Goal: Task Accomplishment & Management: Complete application form

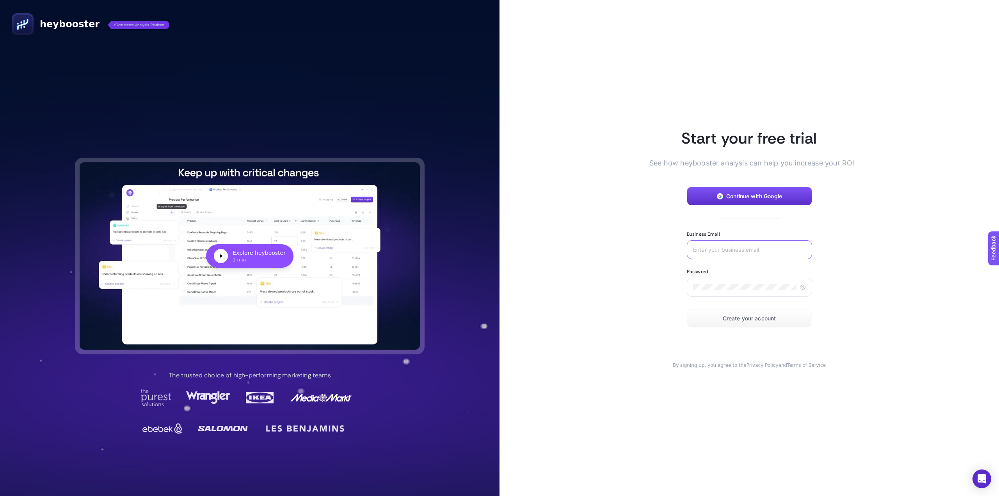
click at [760, 251] on input "Business Email" at bounding box center [749, 250] width 113 height 6
type input "[EMAIL_ADDRESS][DOMAIN_NAME]"
click at [802, 284] on icon at bounding box center [802, 287] width 6 height 6
click at [773, 322] on button "Create your account" at bounding box center [749, 318] width 125 height 19
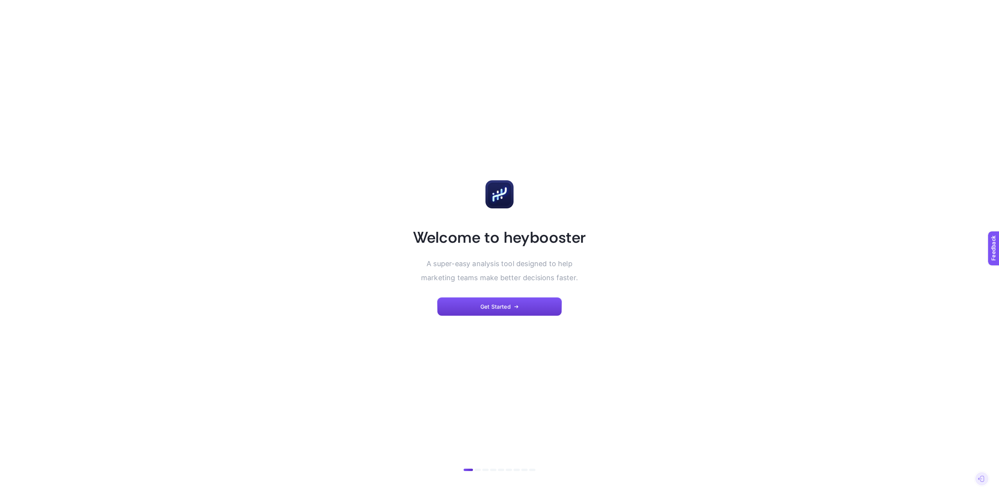
click at [526, 306] on button "Get Started" at bounding box center [499, 306] width 125 height 19
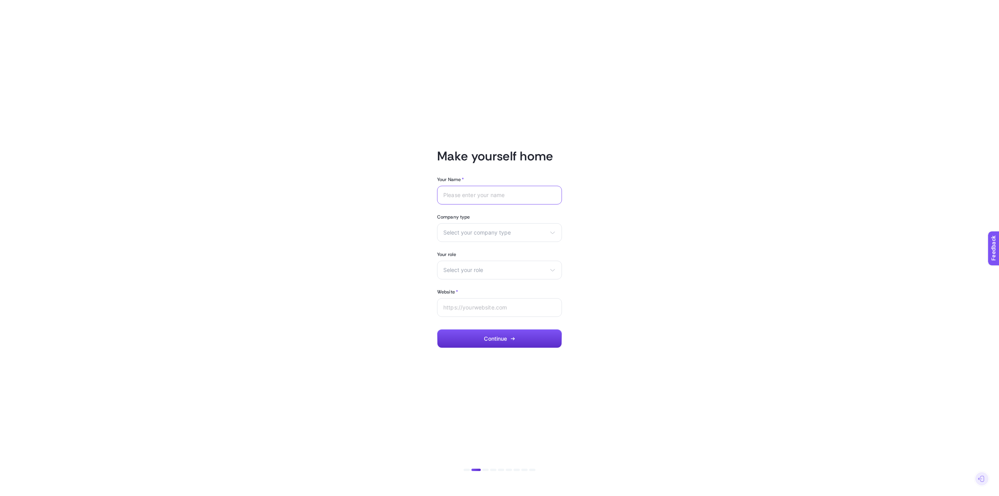
click at [499, 198] on input "Your Name *" at bounding box center [499, 195] width 112 height 6
type input "Enes"
click at [518, 233] on span "Select your company type" at bounding box center [494, 232] width 103 height 6
click at [498, 249] on li "eCommerce" at bounding box center [499, 251] width 121 height 12
click at [487, 263] on div "Select your role Marketing manager Digital consultant Facebook executive Social…" at bounding box center [499, 270] width 125 height 19
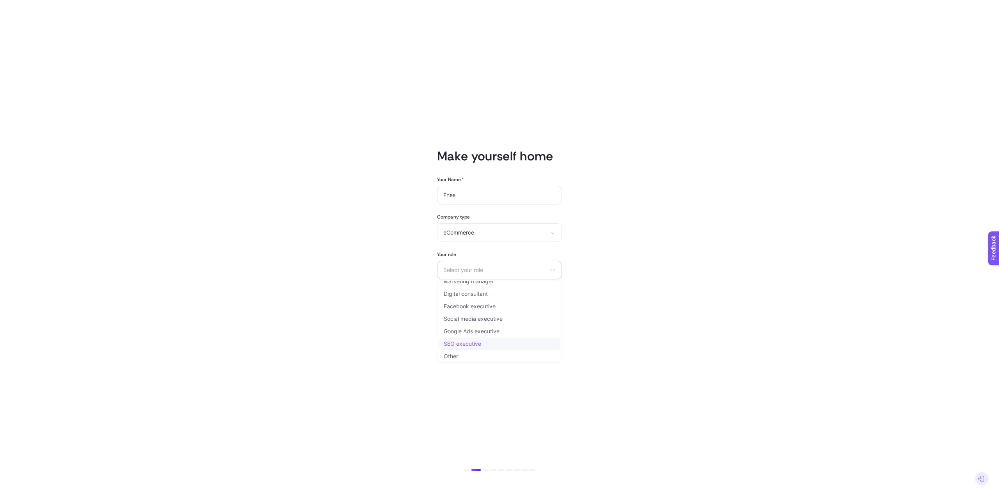
scroll to position [9, 0]
click at [492, 356] on li "Other" at bounding box center [499, 354] width 121 height 12
click at [488, 272] on input "text" at bounding box center [494, 269] width 103 height 7
type input "Digital Marketing Executive"
click at [495, 311] on div at bounding box center [499, 307] width 125 height 19
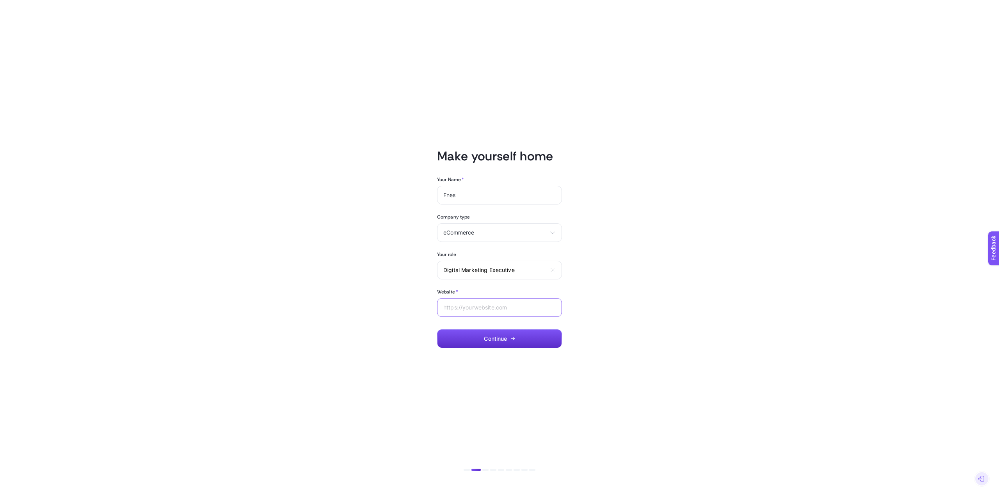
paste input "https://www.loccitane.com.tr/"
type input "[URL][DOMAIN_NAME]"
click at [538, 336] on button "Continue" at bounding box center [499, 338] width 125 height 19
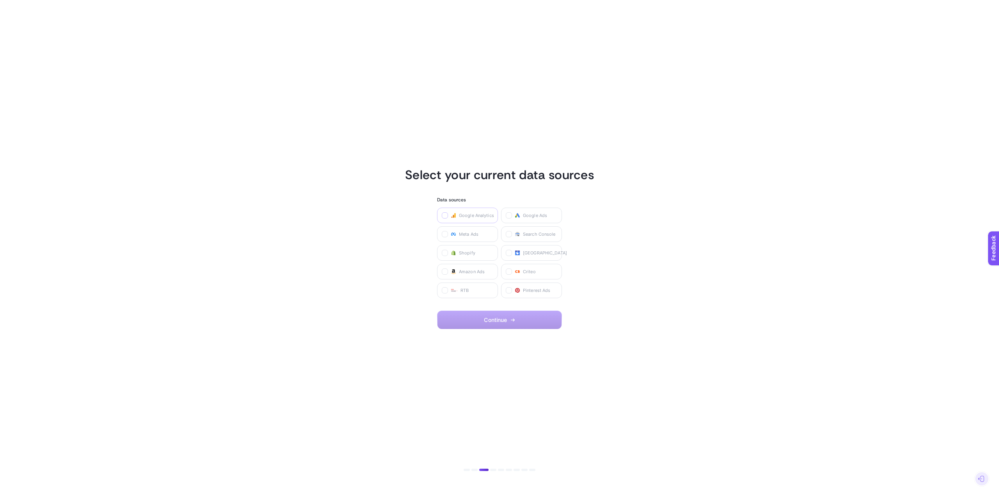
click at [446, 217] on icon at bounding box center [445, 216] width 4 height 4
click at [0, 0] on Analytics "checkbox" at bounding box center [0, 0] width 0 height 0
click at [446, 217] on label at bounding box center [445, 215] width 6 height 6
click at [0, 0] on Analytics "checkbox" at bounding box center [0, 0] width 0 height 0
click at [509, 217] on icon at bounding box center [509, 216] width 4 height 4
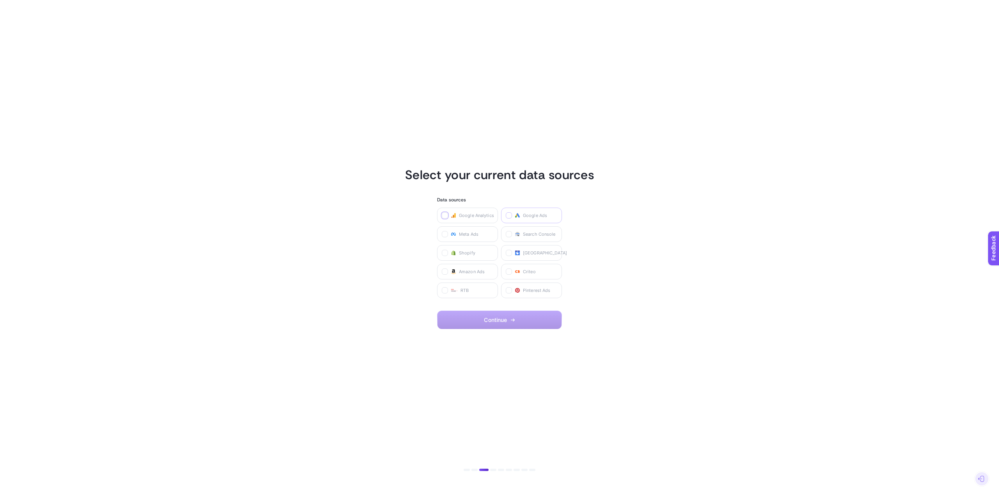
click at [0, 0] on Ads "checkbox" at bounding box center [0, 0] width 0 height 0
click at [444, 214] on icon at bounding box center [445, 216] width 4 height 4
click at [0, 0] on Analytics "checkbox" at bounding box center [0, 0] width 0 height 0
click at [444, 233] on icon at bounding box center [445, 235] width 4 height 4
click at [0, 0] on Ads "checkbox" at bounding box center [0, 0] width 0 height 0
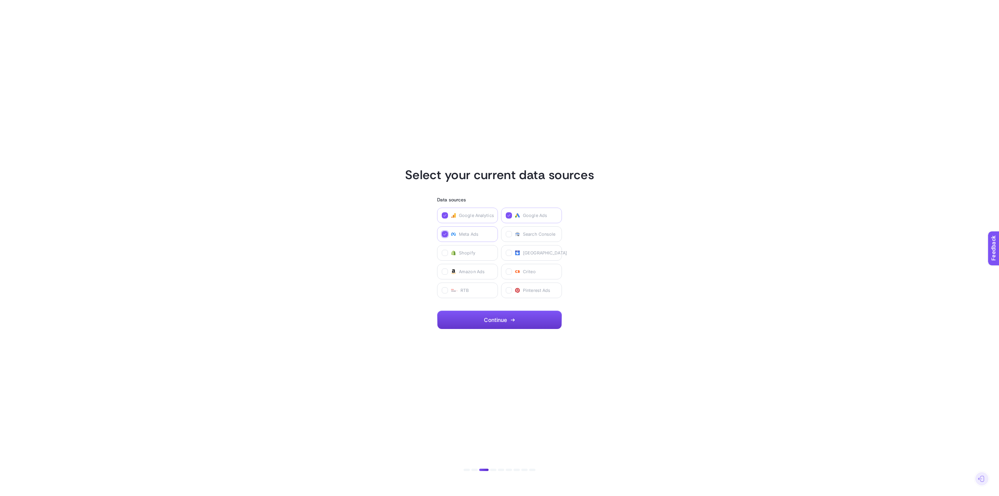
click at [517, 321] on button "Continue" at bounding box center [499, 320] width 125 height 19
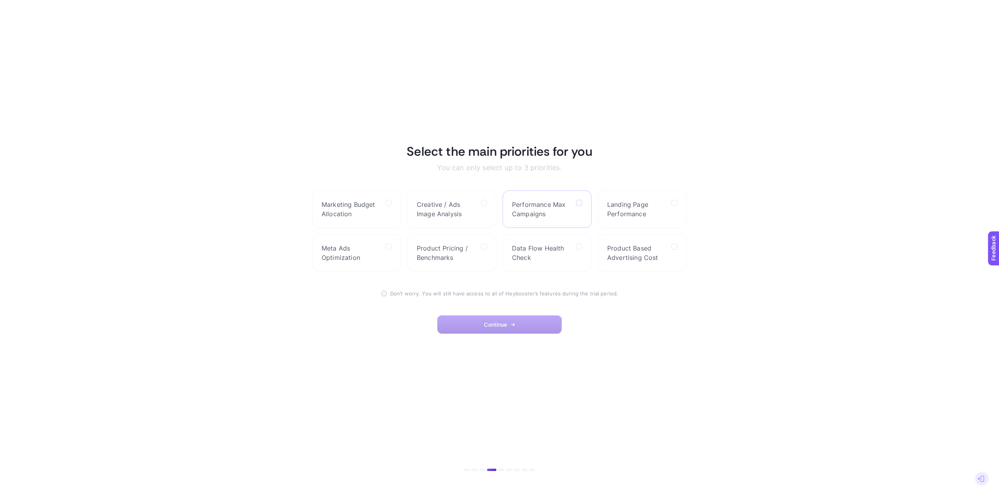
click at [580, 204] on icon at bounding box center [579, 203] width 4 height 4
click at [0, 0] on Campaigns "checkbox" at bounding box center [0, 0] width 0 height 0
click at [391, 247] on label at bounding box center [388, 246] width 6 height 6
click at [0, 0] on Optimization "checkbox" at bounding box center [0, 0] width 0 height 0
click at [489, 202] on label "Creative / Ads Image Analysis" at bounding box center [451, 208] width 89 height 37
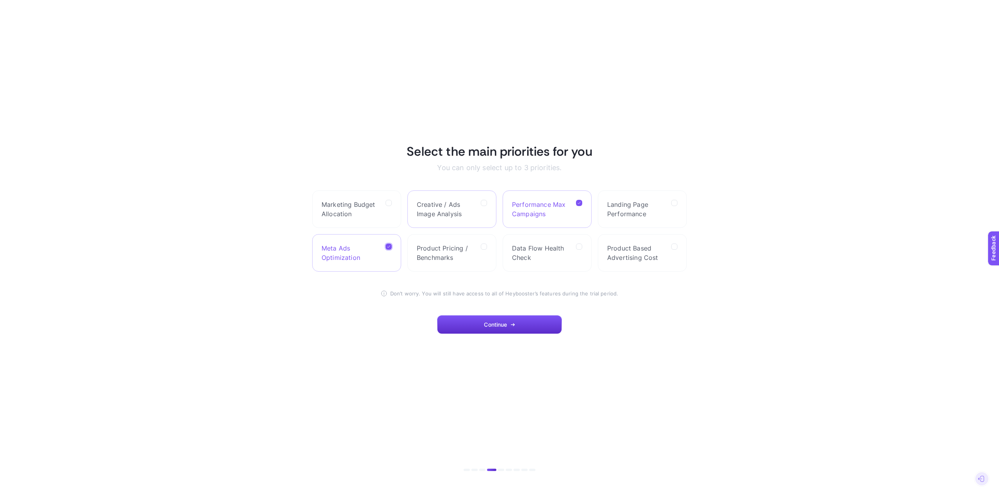
click at [0, 0] on Analysis "checkbox" at bounding box center [0, 0] width 0 height 0
click at [491, 326] on span "Continue" at bounding box center [495, 324] width 23 height 6
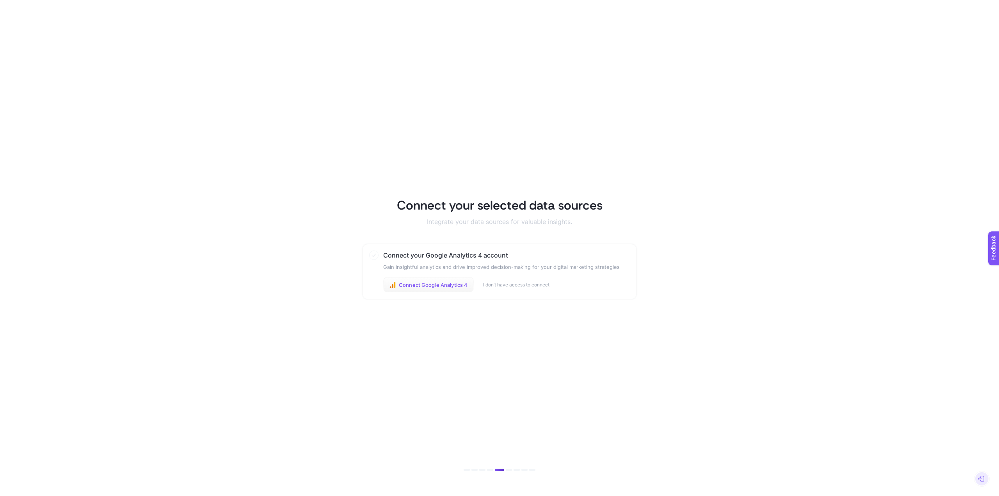
click at [446, 288] on span "Connect Google Analytics 4" at bounding box center [433, 285] width 69 height 6
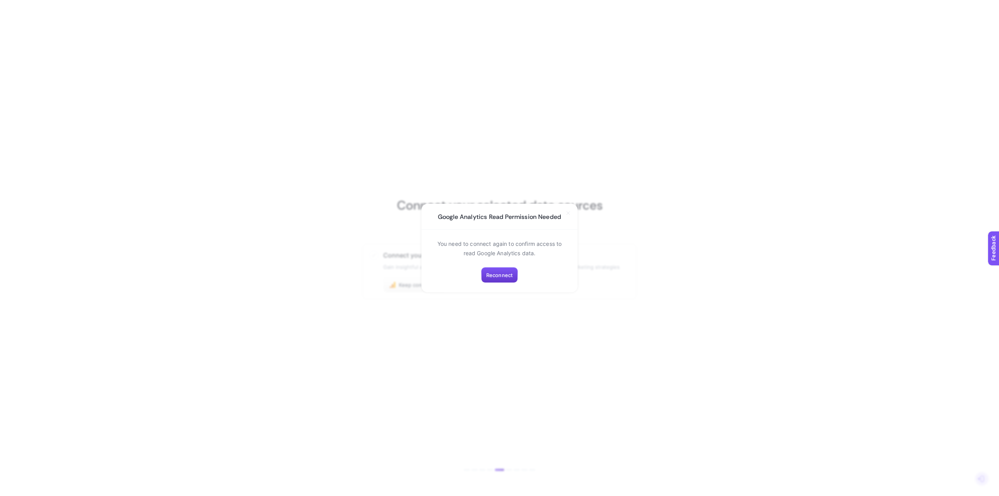
click at [505, 275] on span "Reconnect" at bounding box center [499, 275] width 27 height 6
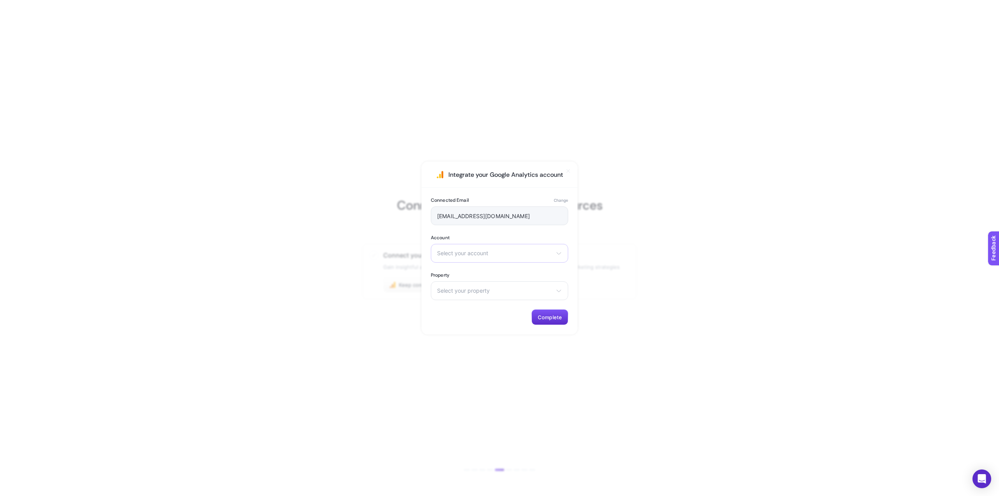
click at [511, 259] on div "Select your account [DOMAIN_NAME] [DOMAIN_NAME] [DOMAIN_NAME]" at bounding box center [499, 253] width 137 height 19
click at [508, 306] on li "[DOMAIN_NAME]" at bounding box center [499, 312] width 133 height 12
click at [460, 287] on div "Select your property [URL][DOMAIN_NAME] - GA4" at bounding box center [499, 290] width 137 height 19
click at [490, 325] on span "https://www.loccitane.com.tr - GA4" at bounding box center [474, 325] width 75 height 6
click at [549, 315] on span "Complete" at bounding box center [550, 317] width 24 height 6
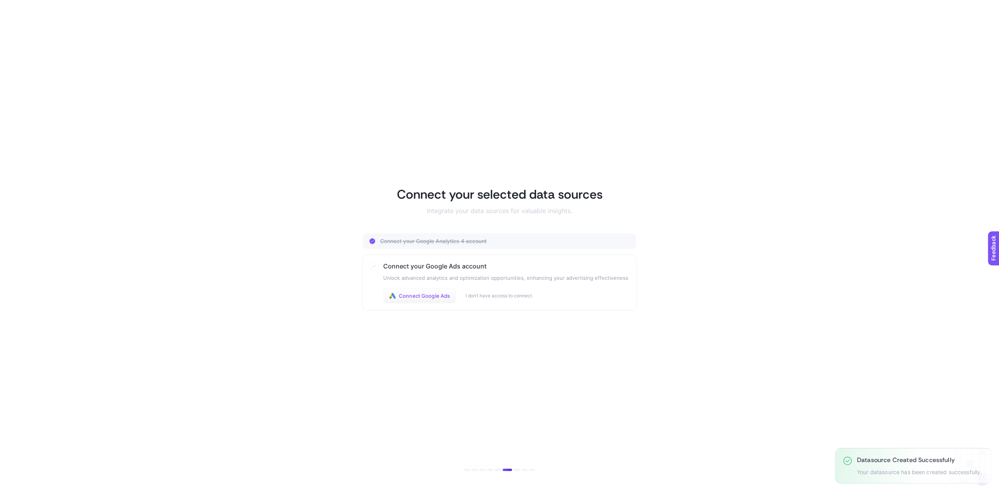
click at [432, 298] on span "Connect Google Ads" at bounding box center [424, 296] width 51 height 6
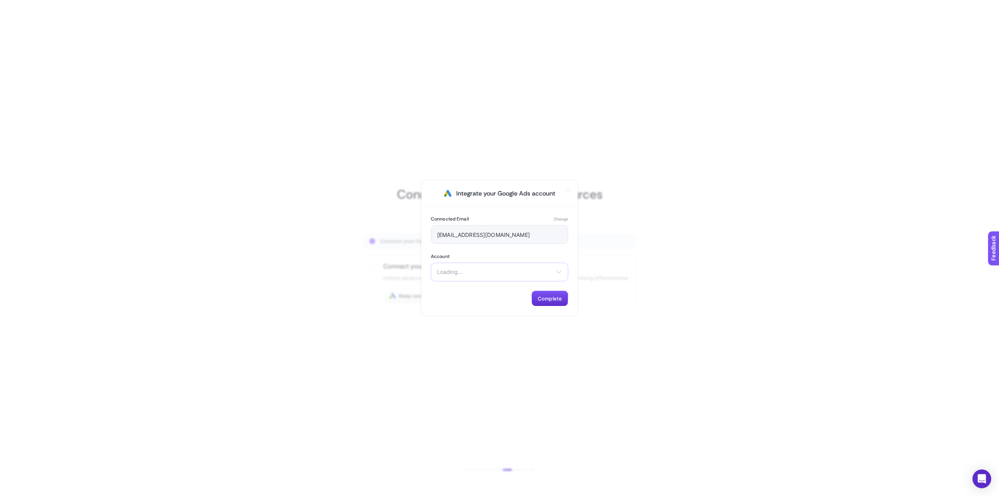
click at [485, 279] on div "Loading... There are no matching options available." at bounding box center [499, 272] width 137 height 19
click at [479, 297] on li "L'occitane" at bounding box center [499, 303] width 133 height 12
click at [534, 277] on div "L'occitane L'occitane Arkopharma Türkiye SaveTheDuck_TR" at bounding box center [499, 272] width 137 height 19
click at [552, 300] on span "Complete" at bounding box center [550, 298] width 24 height 6
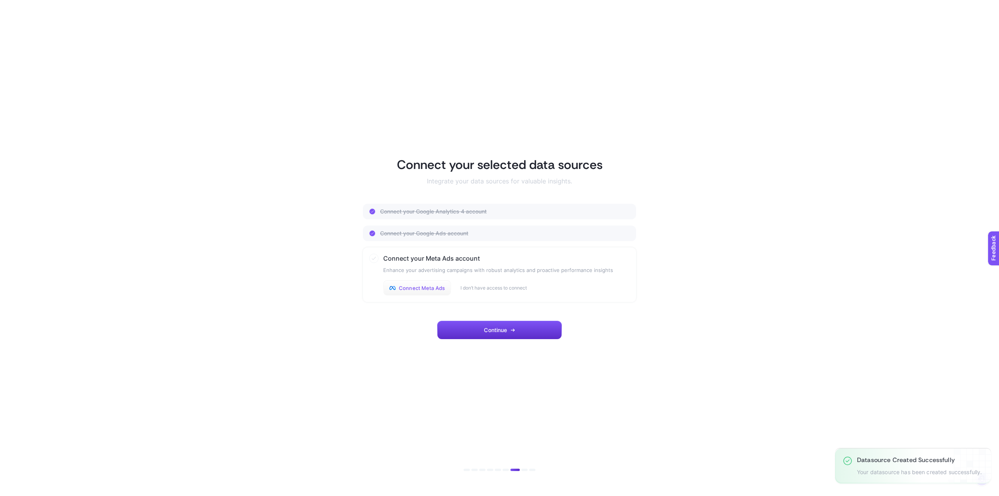
click at [428, 292] on button "Connect Meta Ads" at bounding box center [417, 288] width 68 height 16
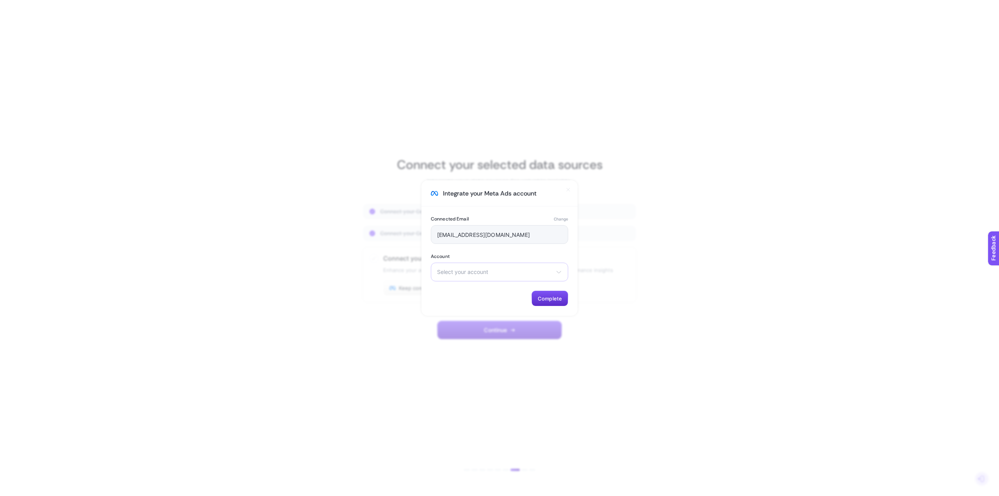
click at [520, 275] on div "Select your account +Loccitane TL [PERSON_NAME] Arkopharma TR Beymen_LOccitane …" at bounding box center [499, 272] width 137 height 19
click at [487, 297] on li "+Loccitane TL" at bounding box center [499, 303] width 133 height 12
click at [543, 297] on span "Complete" at bounding box center [550, 298] width 24 height 6
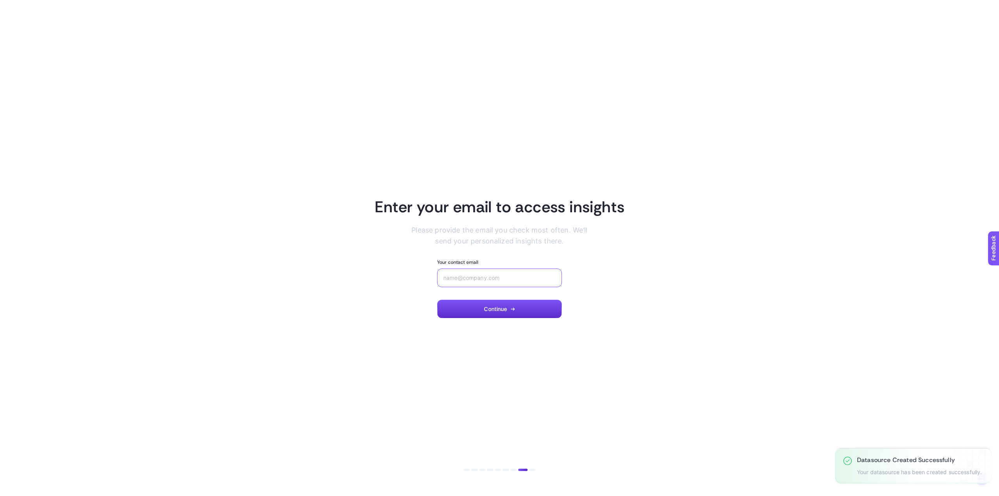
click at [508, 278] on input "Your contact email" at bounding box center [499, 278] width 112 height 6
type input "enes.duras@loccitane.com.tr"
click at [497, 311] on span "Continue" at bounding box center [495, 309] width 23 height 6
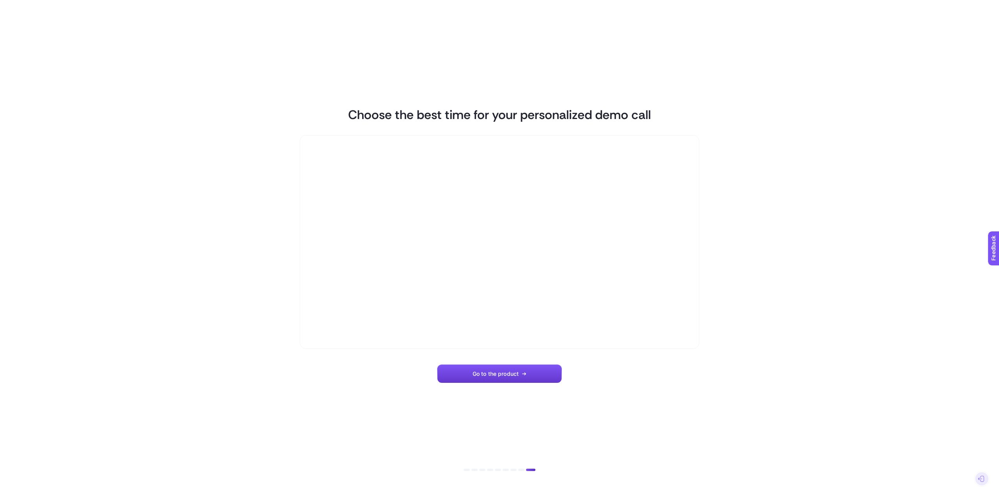
click at [515, 378] on button "Go to the product" at bounding box center [499, 373] width 125 height 19
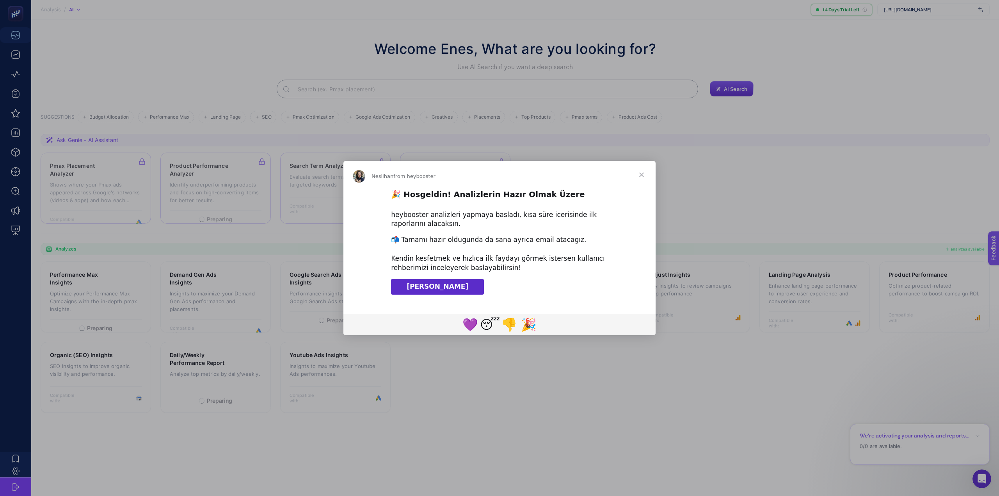
click at [637, 172] on span "Close" at bounding box center [641, 175] width 28 height 28
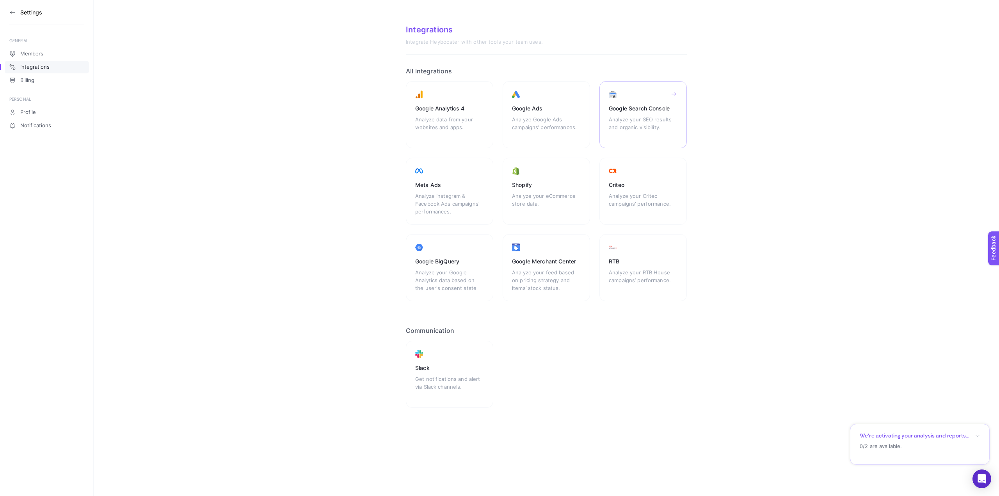
click at [493, 158] on div "Google Search Console Analyze your SEO results and organic visibility." at bounding box center [449, 191] width 87 height 67
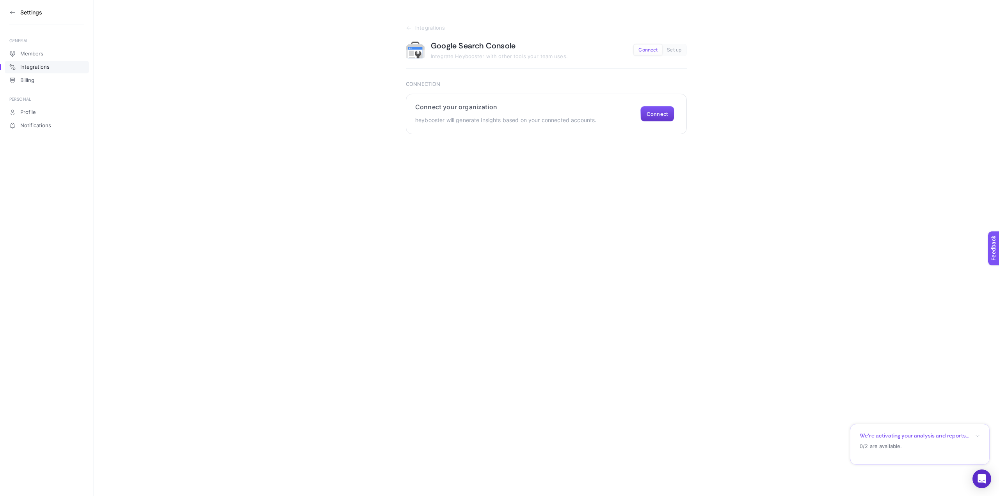
click at [663, 119] on button "Connect" at bounding box center [657, 114] width 34 height 16
click at [979, 433] on div "We’re activating your analysis and reports..." at bounding box center [920, 435] width 120 height 7
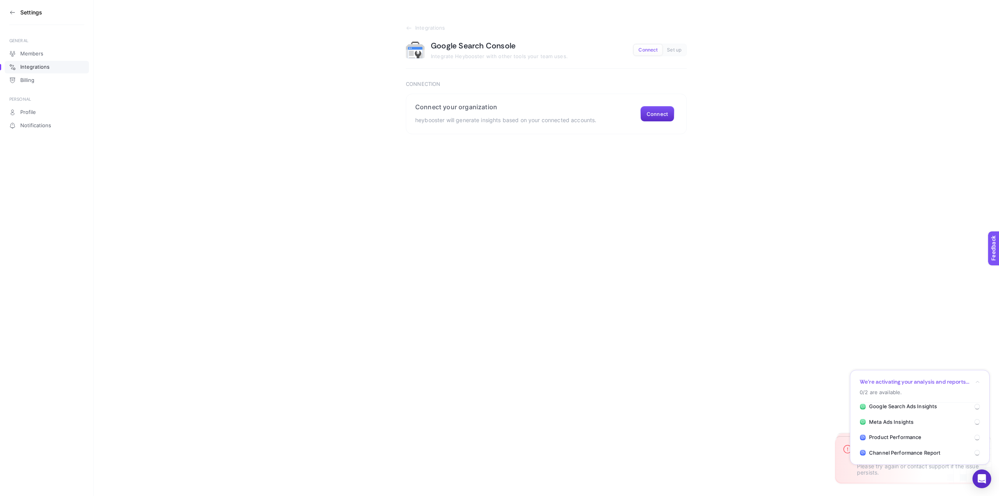
click at [924, 134] on html "Settings GENERAL Members Integrations Billing PERSONAL Profile Notifications In…" at bounding box center [499, 67] width 999 height 134
click at [978, 382] on icon "button" at bounding box center [977, 382] width 5 height 5
click at [918, 134] on html "Settings GENERAL Members Integrations Billing PERSONAL Profile Notifications In…" at bounding box center [499, 67] width 999 height 134
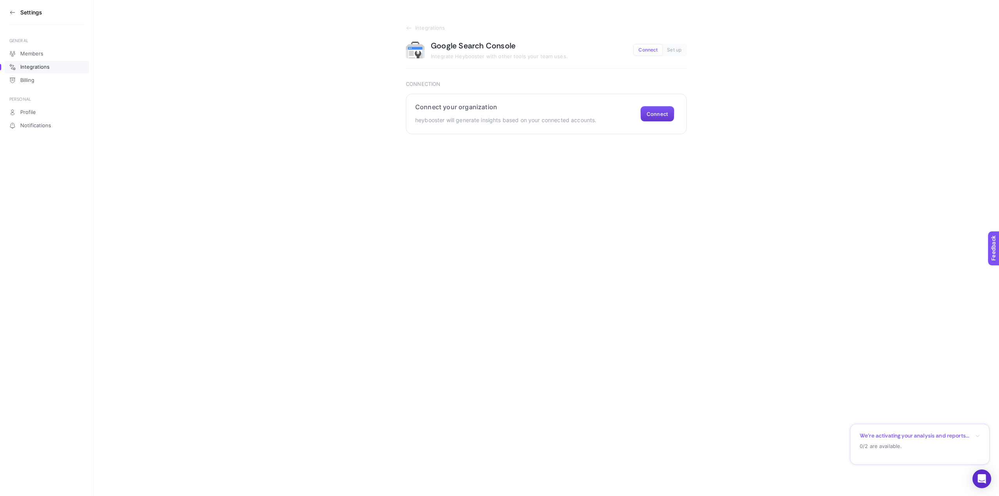
click at [661, 111] on button "Connect" at bounding box center [657, 114] width 34 height 16
click at [664, 116] on button "Connect" at bounding box center [657, 114] width 34 height 16
click at [465, 222] on div "Select your site sc-domain:[DOMAIN_NAME] [URL][DOMAIN_NAME] [URL][DOMAIN_NAME]" at bounding box center [477, 215] width 125 height 19
click at [480, 262] on span "[URL][DOMAIN_NAME]" at bounding box center [451, 262] width 59 height 6
click at [425, 257] on button "Submit" at bounding box center [421, 255] width 30 height 16
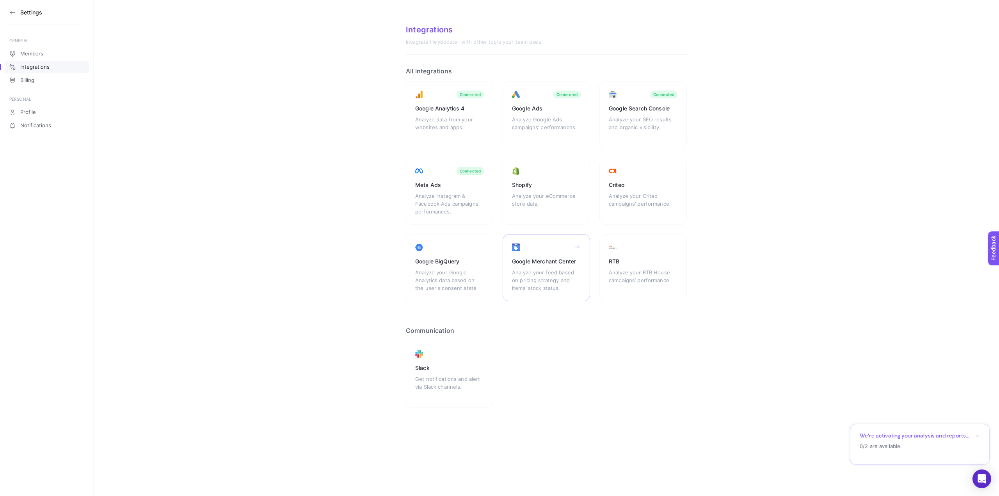
click at [548, 270] on div "Analyze your feed based on pricing strategy and items’ stock status." at bounding box center [546, 279] width 69 height 23
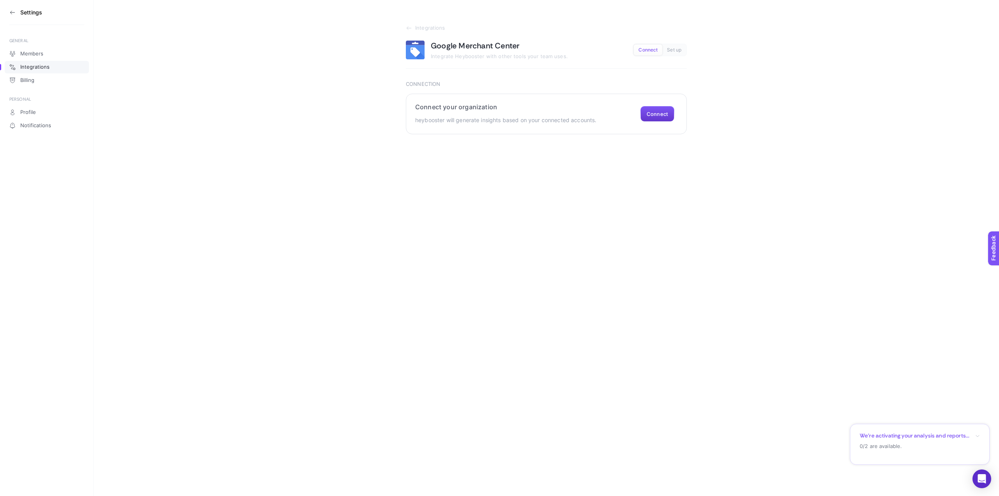
click at [663, 114] on button "Connect" at bounding box center [657, 114] width 34 height 16
click at [30, 68] on span "Integrations" at bounding box center [34, 67] width 29 height 6
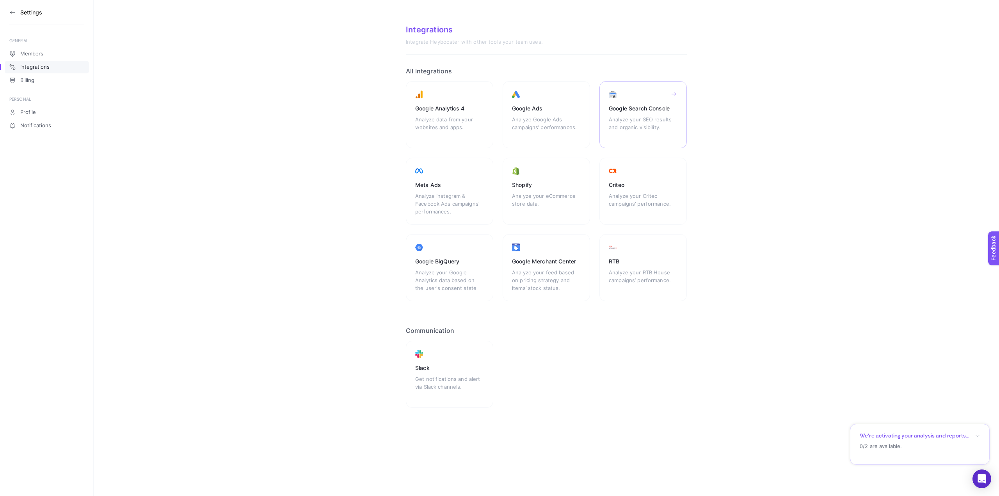
click at [650, 119] on div "Analyze your SEO results and organic visibility." at bounding box center [643, 126] width 69 height 23
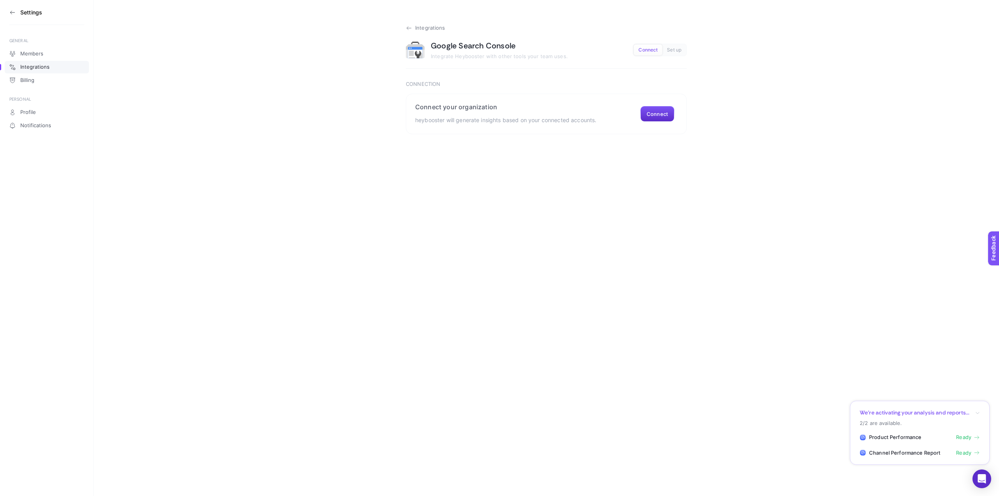
click at [432, 29] on span "Integrations" at bounding box center [430, 28] width 30 height 6
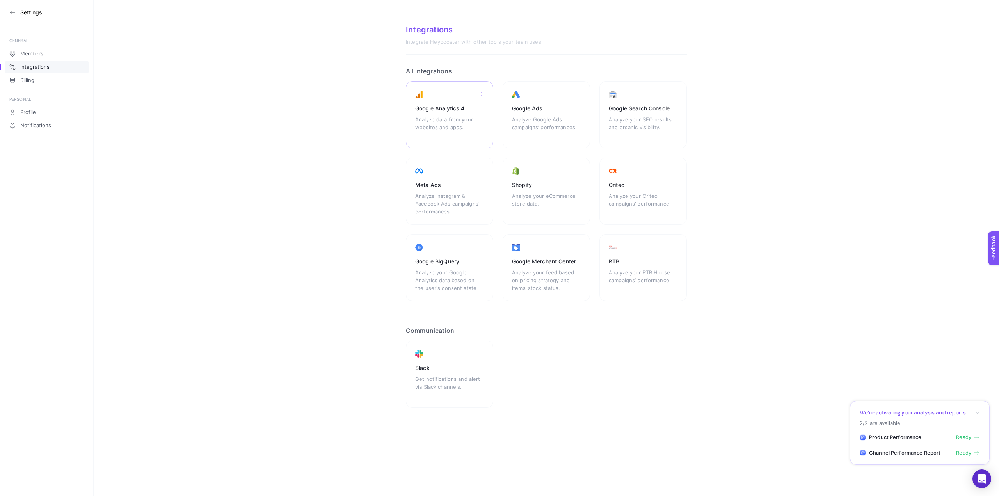
click at [450, 112] on div "Google Analytics 4" at bounding box center [449, 109] width 69 height 8
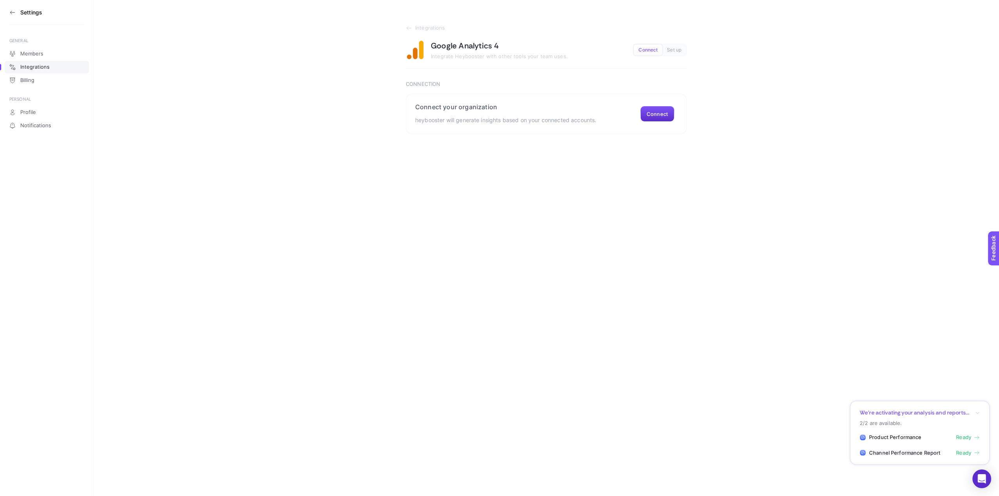
click at [24, 68] on span "Integrations" at bounding box center [34, 67] width 29 height 6
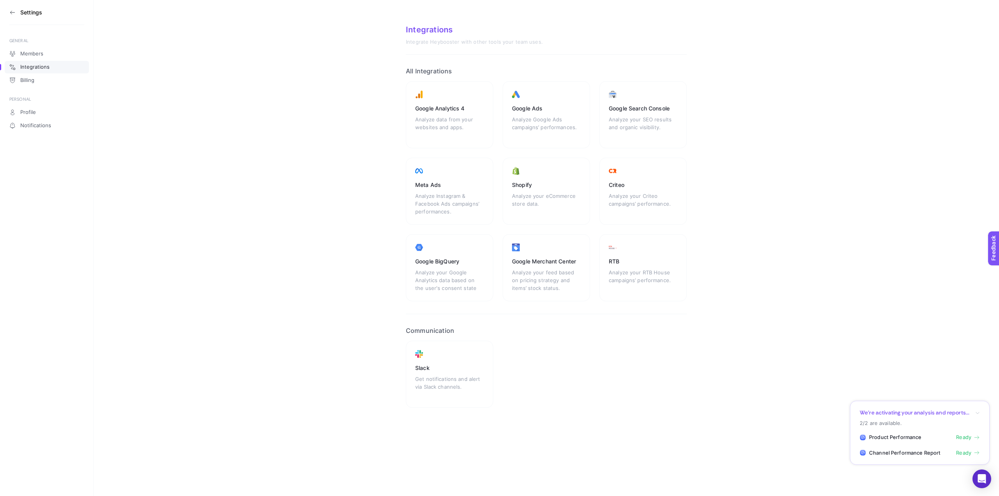
click at [33, 11] on h3 "Settings" at bounding box center [31, 12] width 22 height 6
click at [24, 52] on span "Members" at bounding box center [31, 54] width 23 height 6
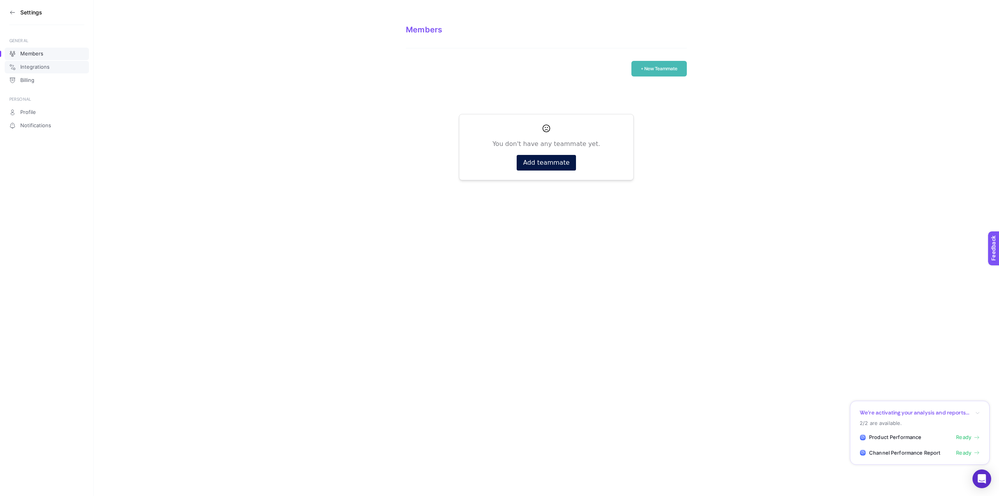
click at [26, 68] on span "Integrations" at bounding box center [34, 67] width 29 height 6
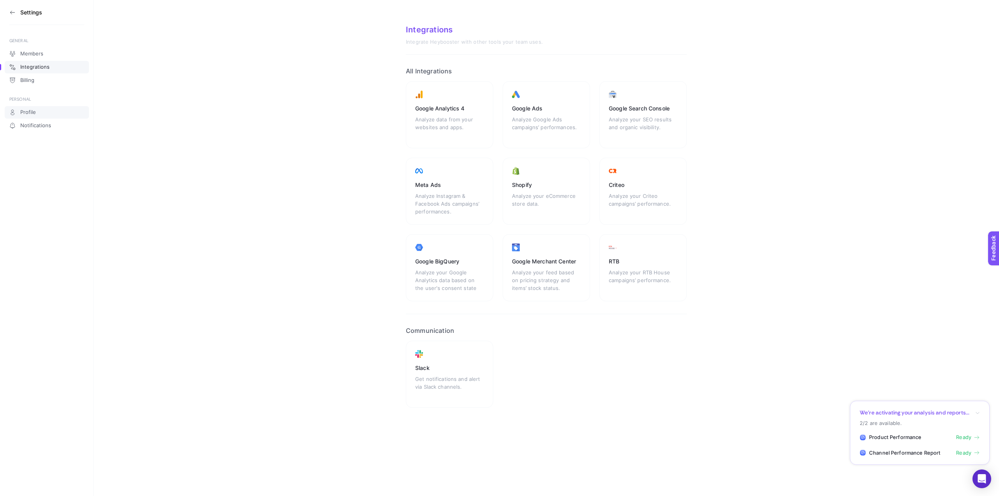
click at [39, 112] on link "Profile" at bounding box center [47, 112] width 84 height 12
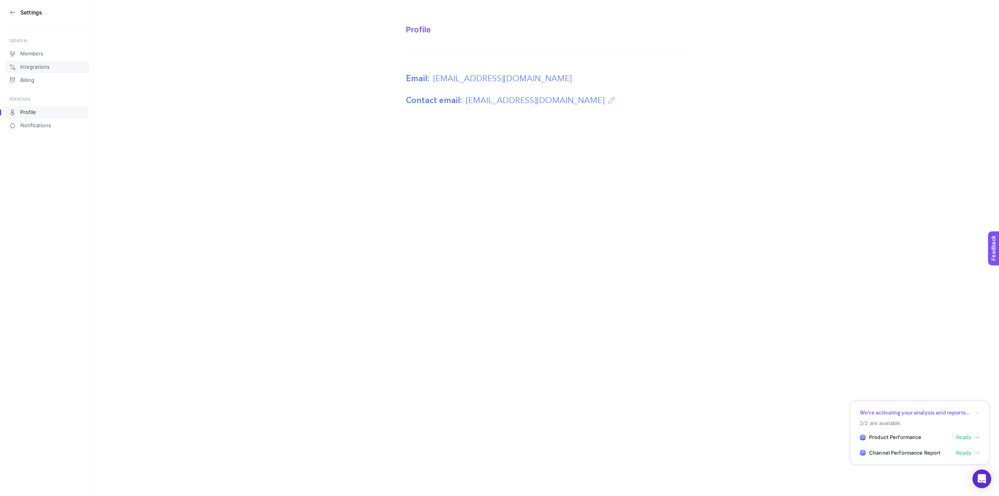
click at [48, 69] on span "Integrations" at bounding box center [34, 67] width 29 height 6
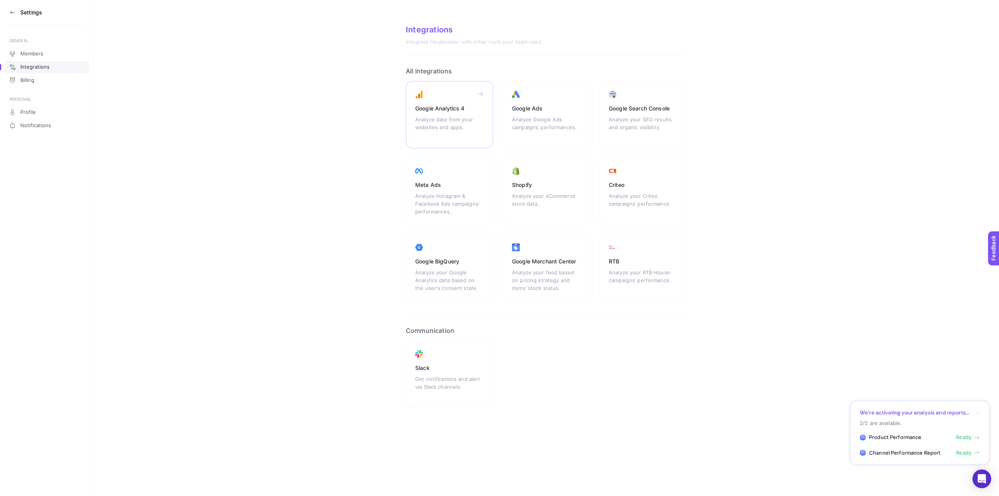
click at [464, 122] on div "Analyze data from your websites and apps." at bounding box center [449, 126] width 69 height 23
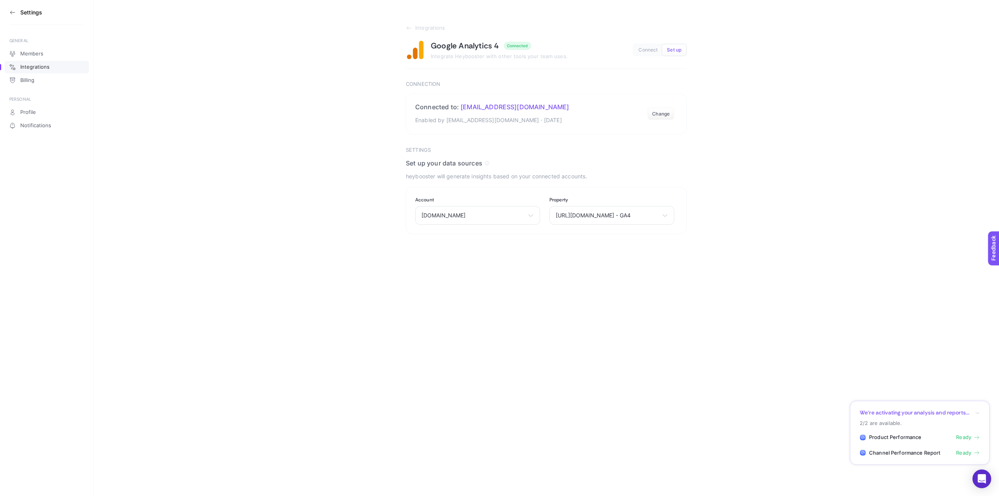
click at [33, 70] on link "Integrations" at bounding box center [47, 67] width 84 height 12
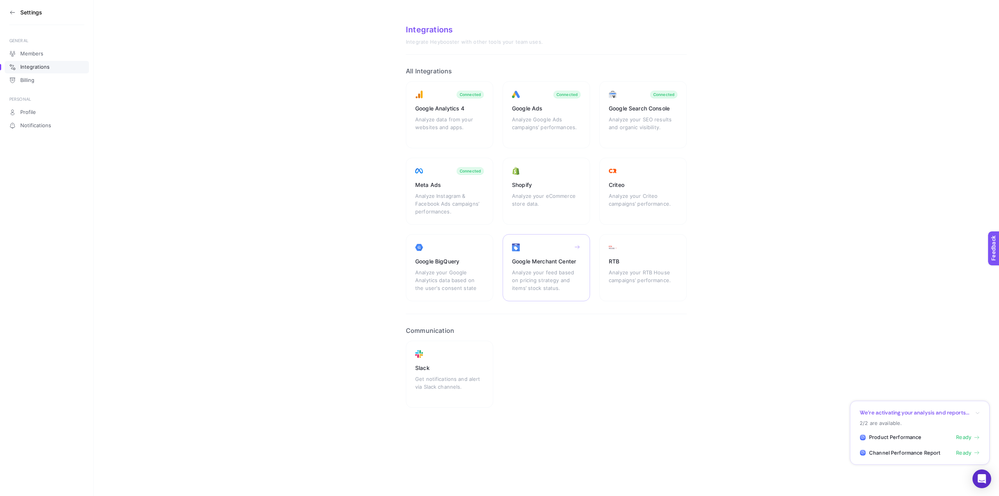
click at [551, 270] on div "Analyze your feed based on pricing strategy and items’ stock status." at bounding box center [546, 279] width 69 height 23
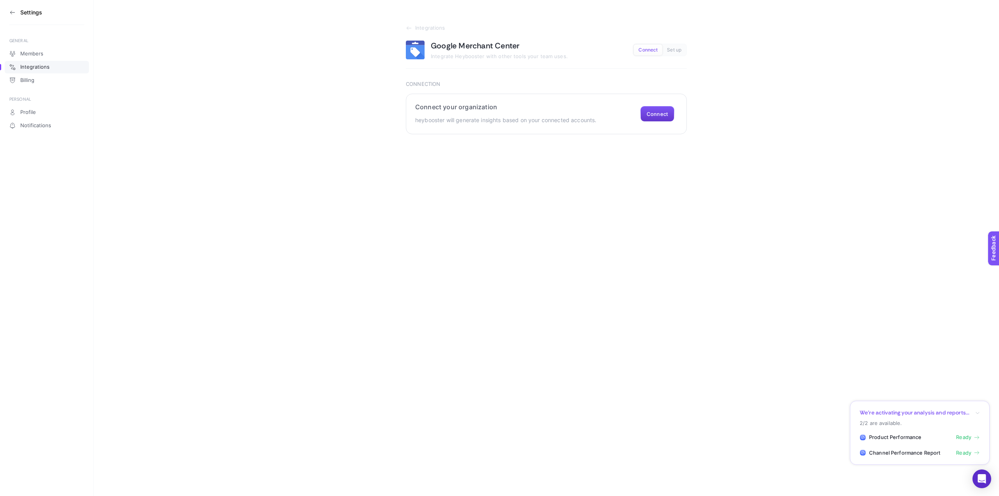
click at [658, 114] on button "Connect" at bounding box center [657, 114] width 34 height 16
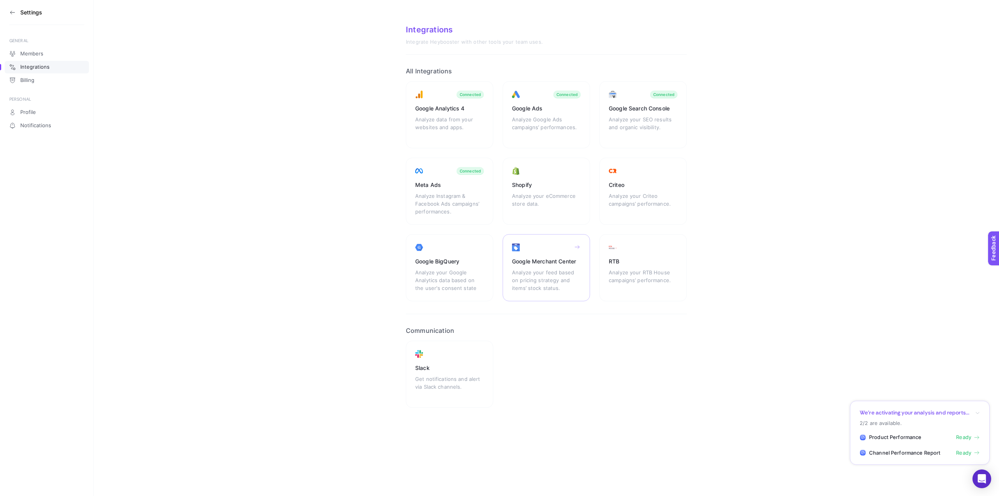
click at [599, 267] on div "Google Merchant Center Analyze your feed based on pricing strategy and items’ s…" at bounding box center [642, 267] width 87 height 67
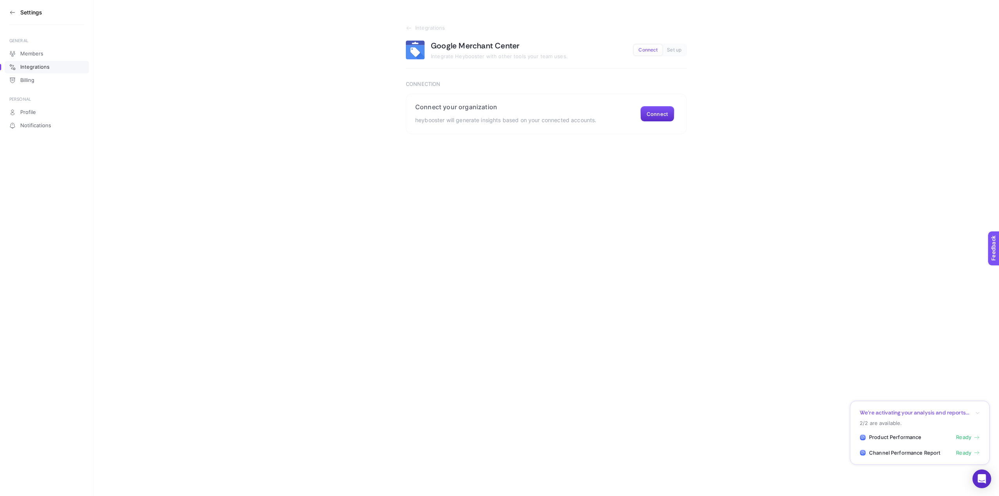
click at [652, 52] on span "Connect" at bounding box center [647, 50] width 19 height 6
click at [663, 114] on button "Connect" at bounding box center [657, 114] width 34 height 16
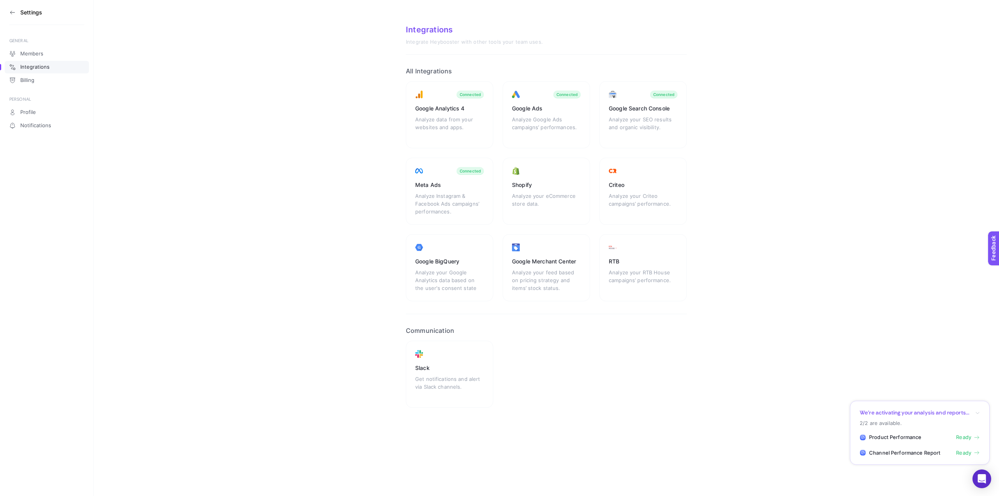
click at [977, 411] on icon "button" at bounding box center [977, 412] width 5 height 5
click at [978, 412] on icon "button" at bounding box center [977, 412] width 5 height 5
click at [976, 413] on icon "button" at bounding box center [977, 412] width 5 height 5
click at [548, 260] on div "Google Merchant Center" at bounding box center [546, 262] width 69 height 8
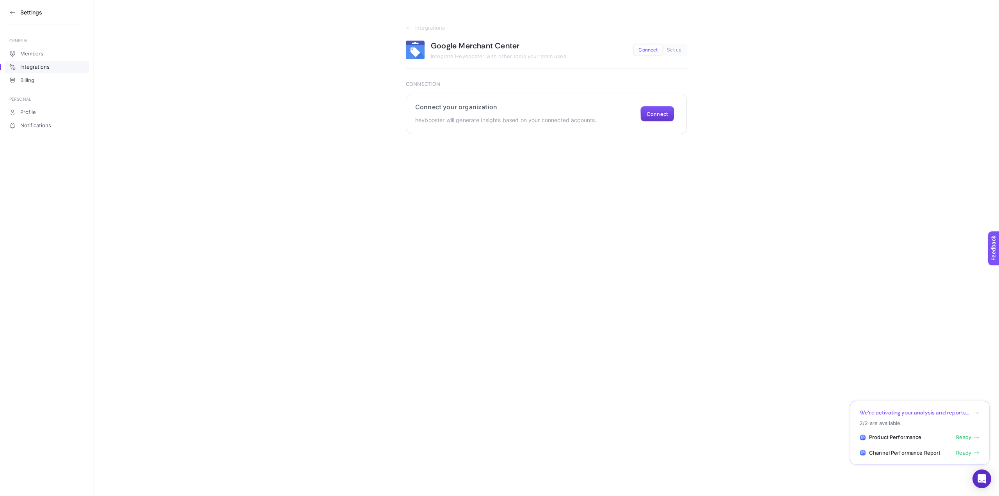
click at [667, 115] on button "Connect" at bounding box center [657, 114] width 34 height 16
